Goal: Task Accomplishment & Management: Use online tool/utility

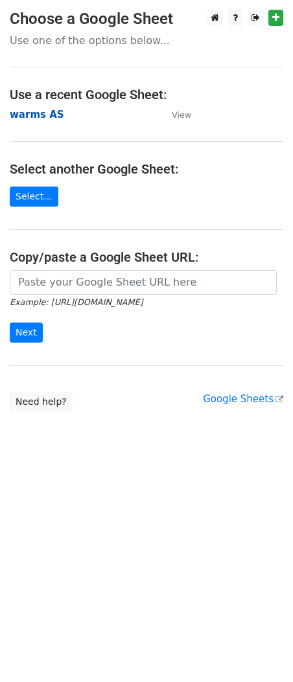
click at [28, 117] on strong "warms AS" at bounding box center [37, 115] width 54 height 12
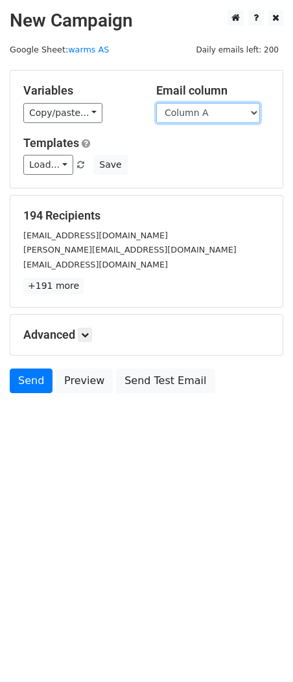
click at [222, 117] on select "Column A Column B Column C Column D Column E Column F Column G Column H Column …" at bounding box center [208, 113] width 104 height 20
select select "Column L"
click at [156, 103] on select "Column A Column B Column C Column D Column E Column F Column G Column H Column …" at bounding box center [208, 113] width 104 height 20
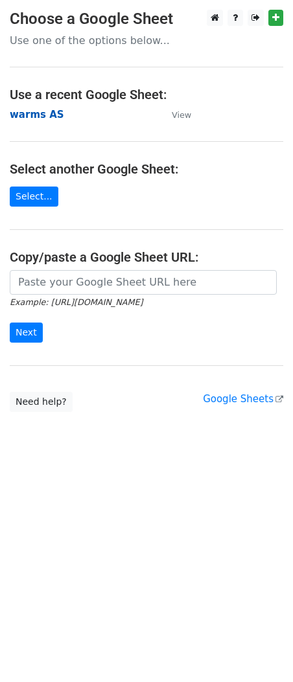
click at [40, 117] on strong "warms AS" at bounding box center [37, 115] width 54 height 12
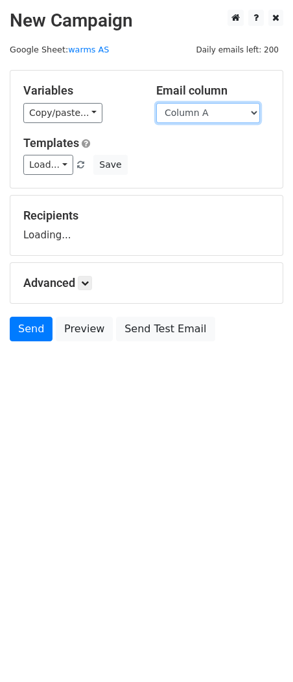
click at [207, 114] on select "Column A Column B Column C Column D Column E Column F Column G Column H Column …" at bounding box center [208, 113] width 104 height 20
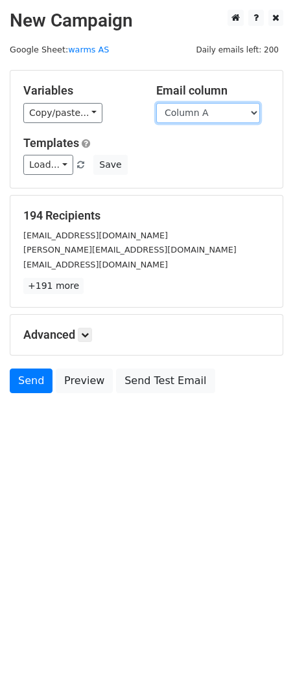
click at [194, 119] on select "Column A Column B Column C Column D Column E Column F Column G Column H Column …" at bounding box center [208, 113] width 104 height 20
select select "Column F"
click at [156, 103] on select "Column A Column B Column C Column D Column E Column F Column G Column H Column …" at bounding box center [208, 113] width 104 height 20
